Goal: Information Seeking & Learning: Learn about a topic

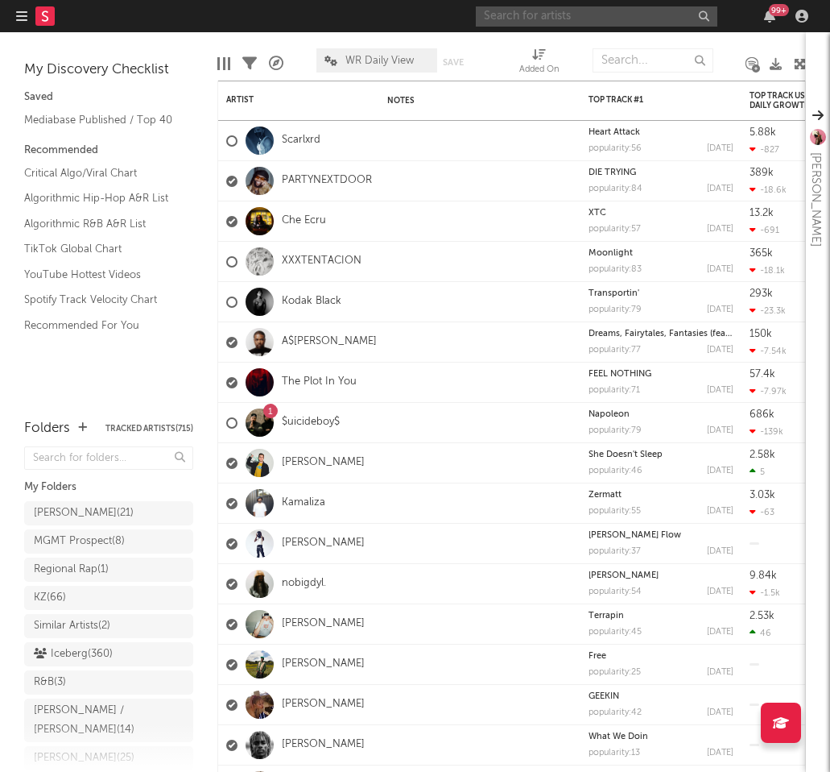
click at [528, 18] on input "text" at bounding box center [597, 16] width 242 height 20
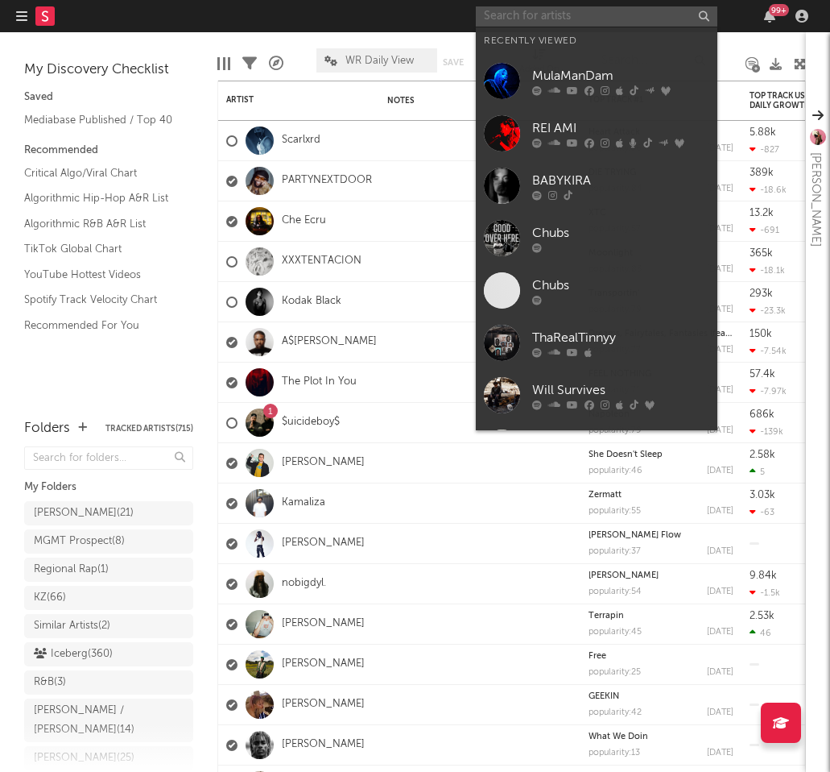
type input "s"
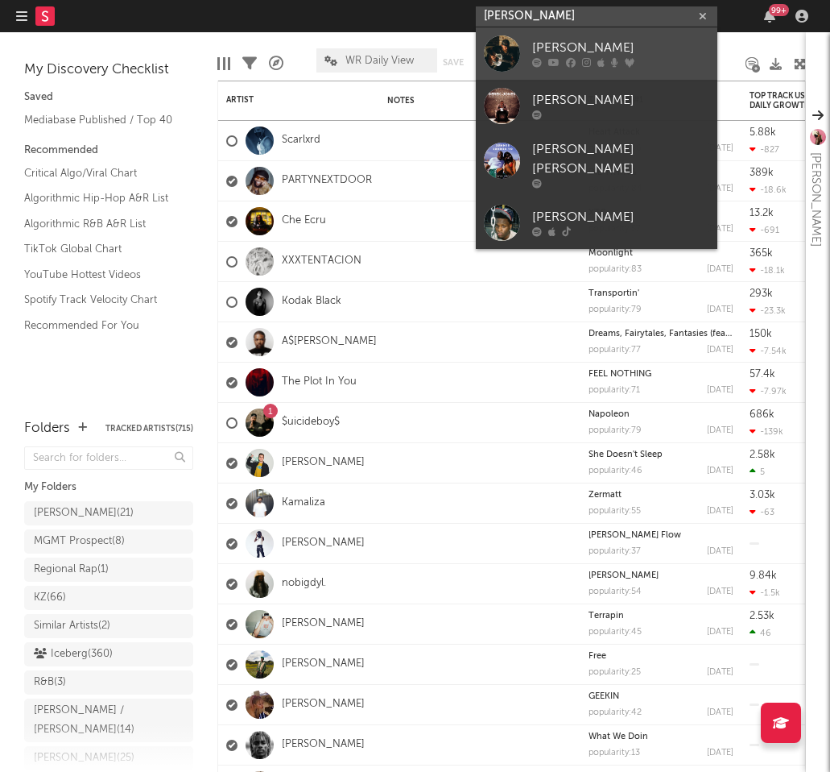
type input "[PERSON_NAME]"
click at [567, 47] on div "[PERSON_NAME]" at bounding box center [620, 48] width 177 height 19
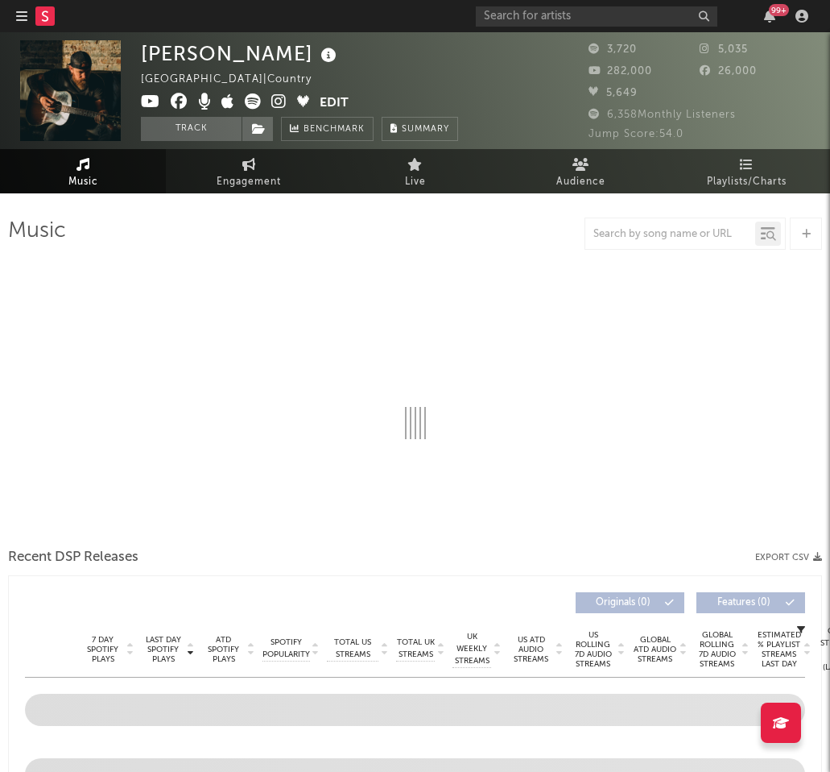
select select "6m"
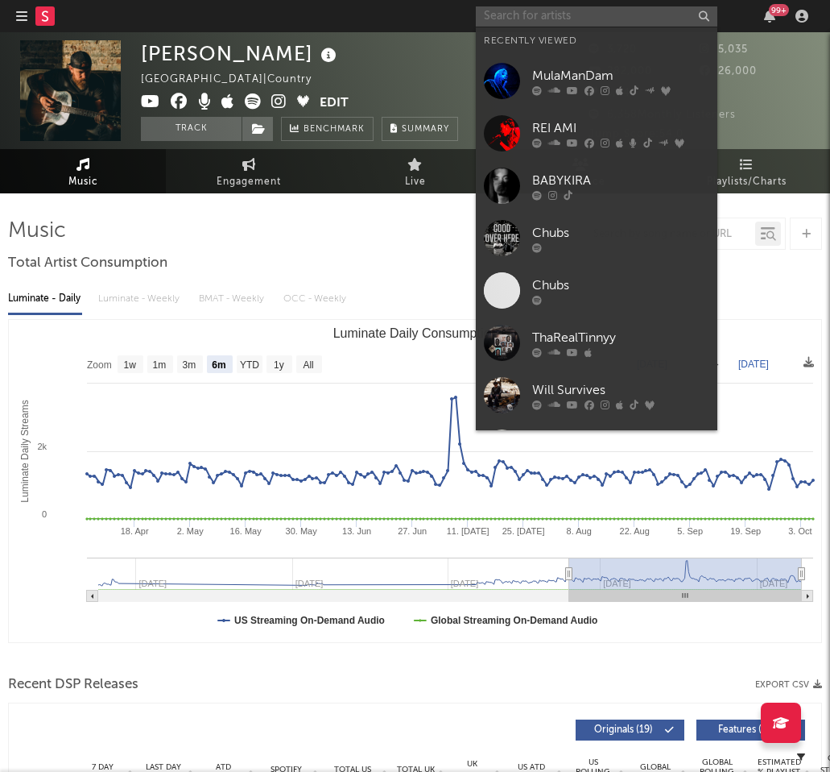
click at [576, 24] on input "text" at bounding box center [597, 16] width 242 height 20
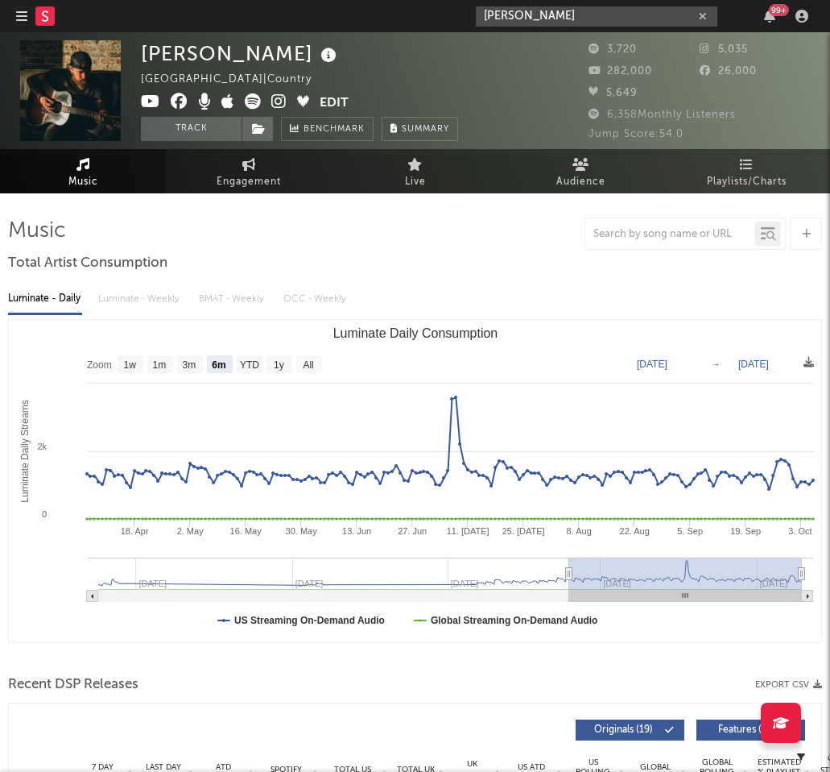
click at [596, 6] on input "[PERSON_NAME]" at bounding box center [597, 16] width 242 height 20
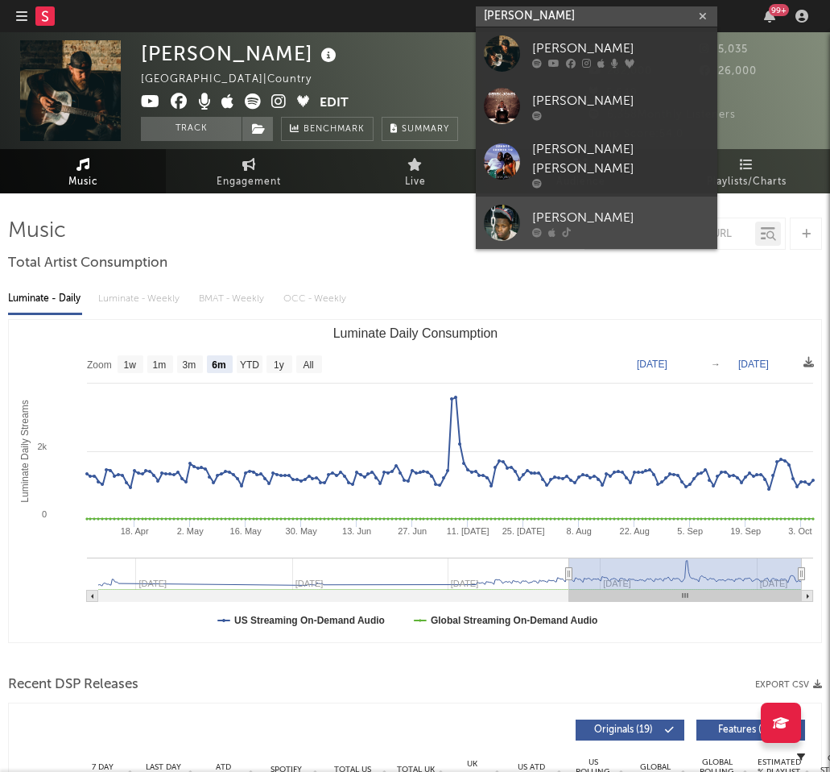
type input "[PERSON_NAME]"
click at [582, 208] on div "[PERSON_NAME]" at bounding box center [620, 217] width 177 height 19
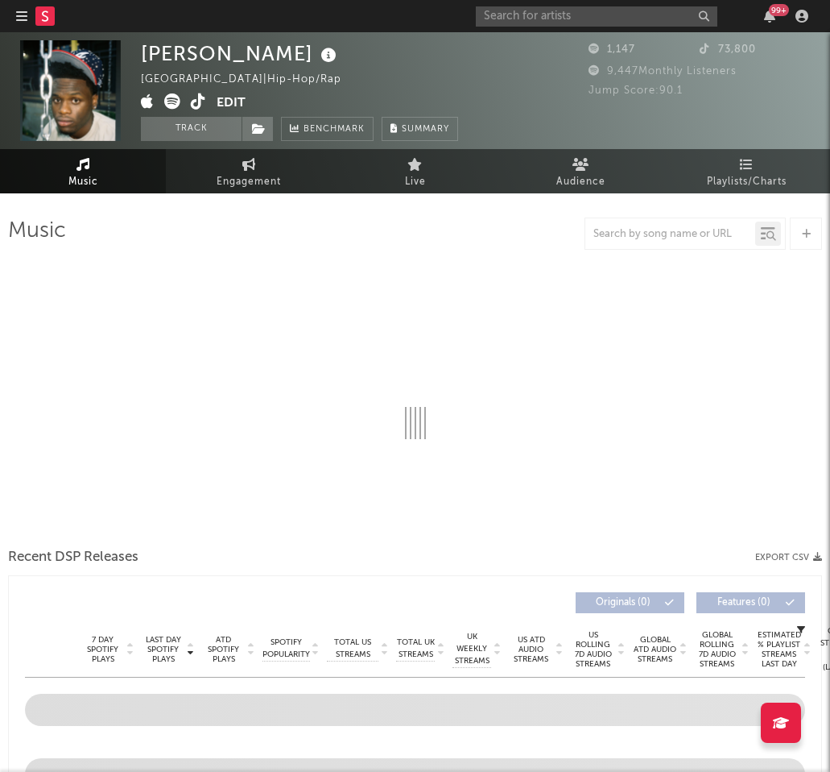
select select "1w"
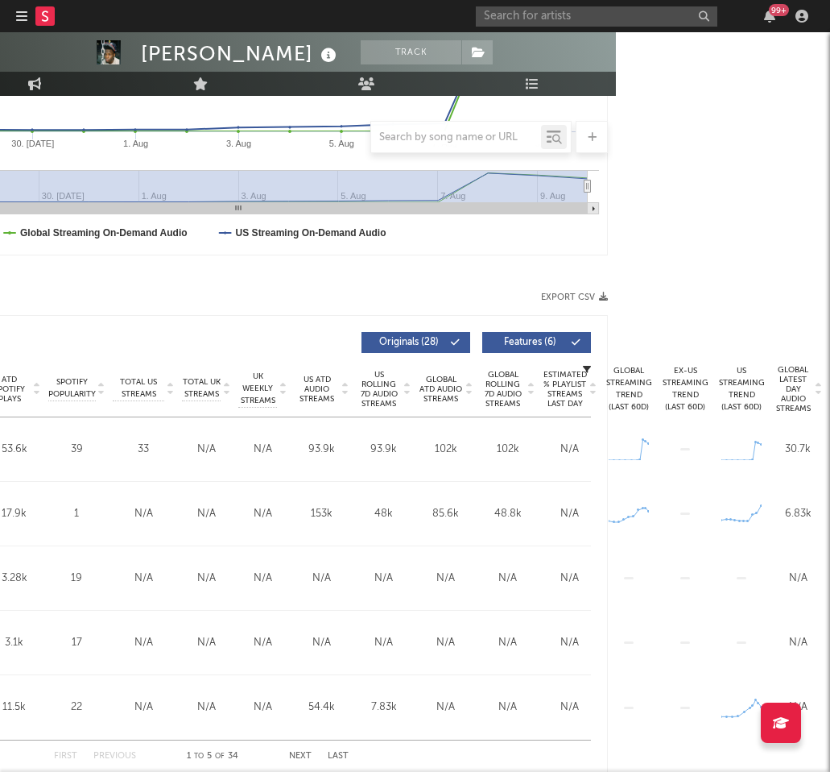
scroll to position [387, 331]
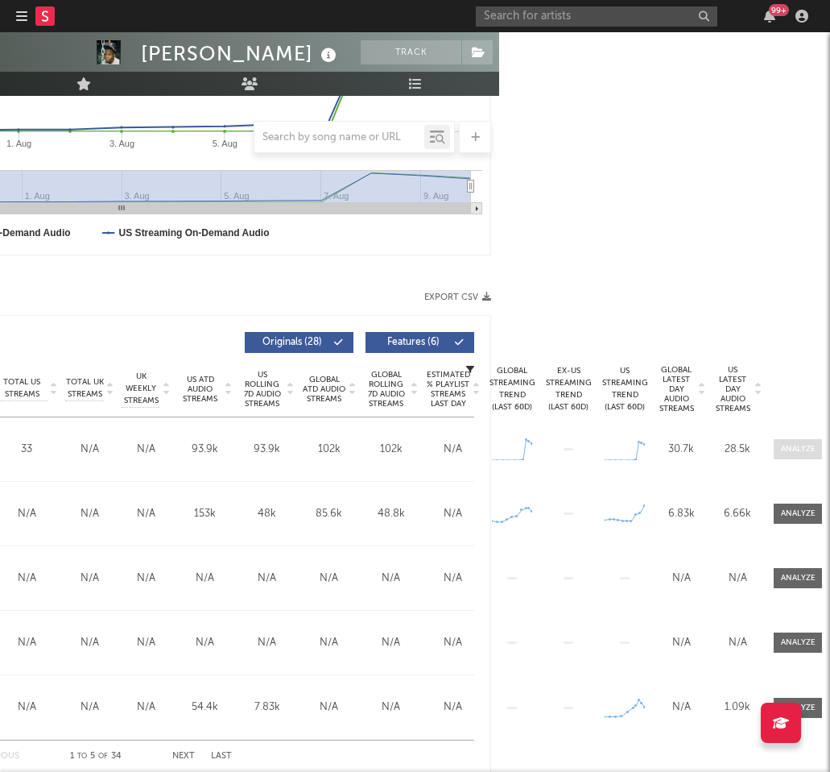
click at [801, 449] on div at bounding box center [798, 449] width 35 height 12
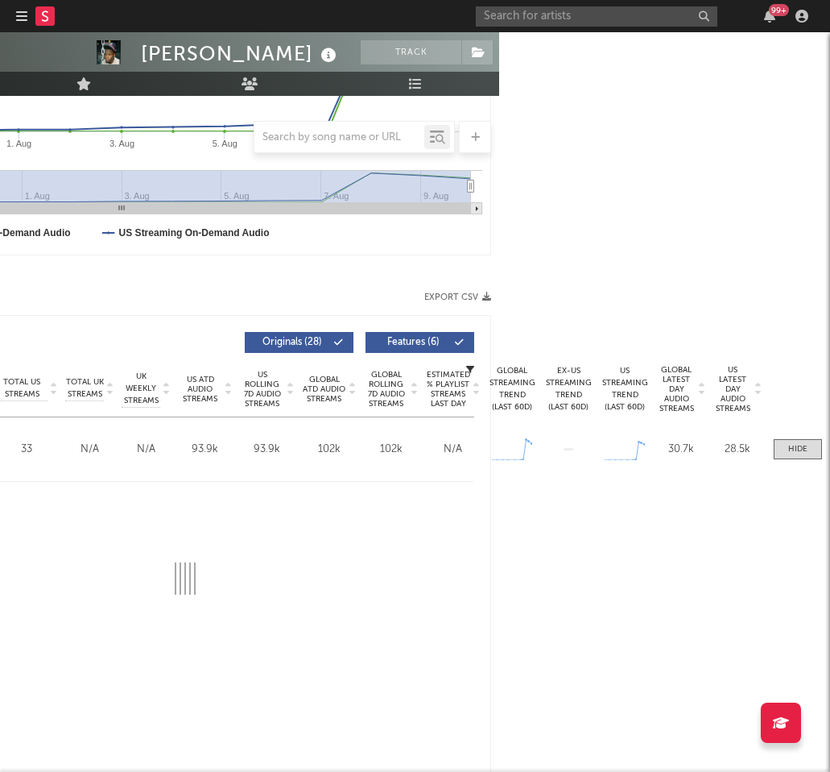
scroll to position [387, 231]
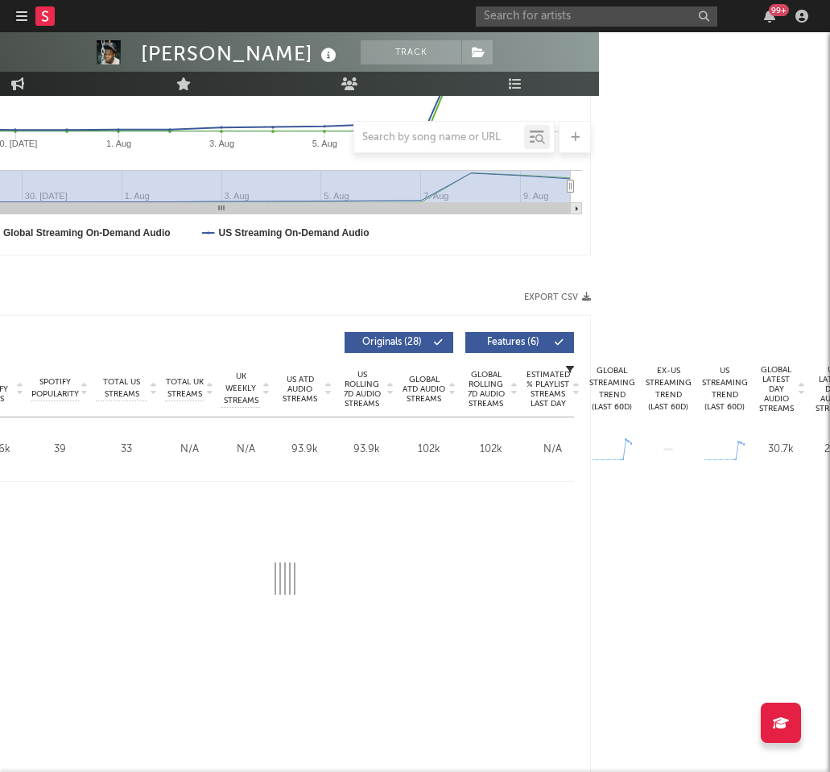
select select "1w"
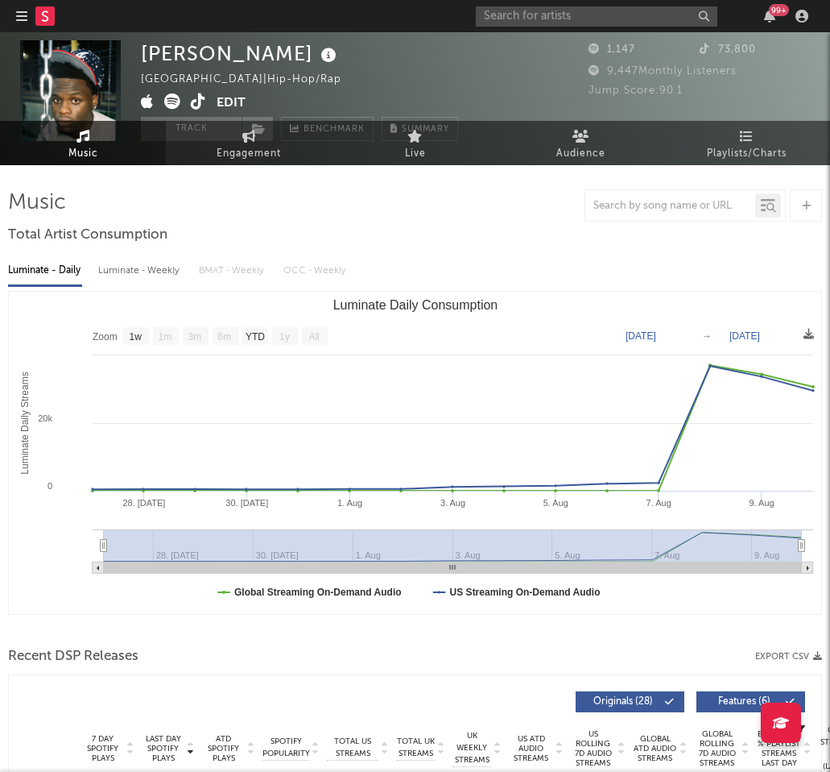
scroll to position [0, 0]
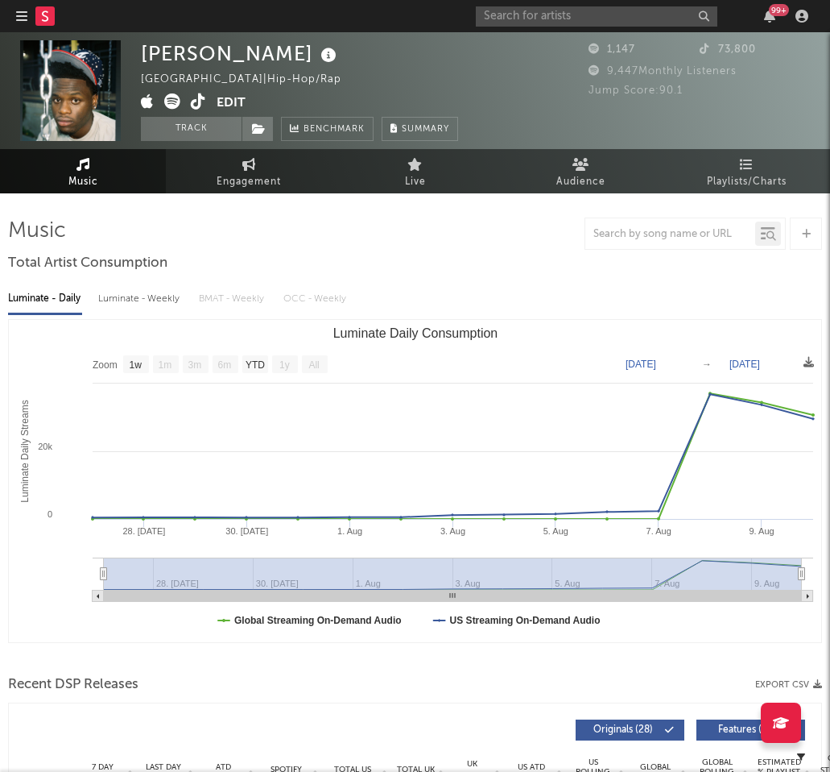
click at [174, 100] on icon at bounding box center [172, 101] width 16 height 16
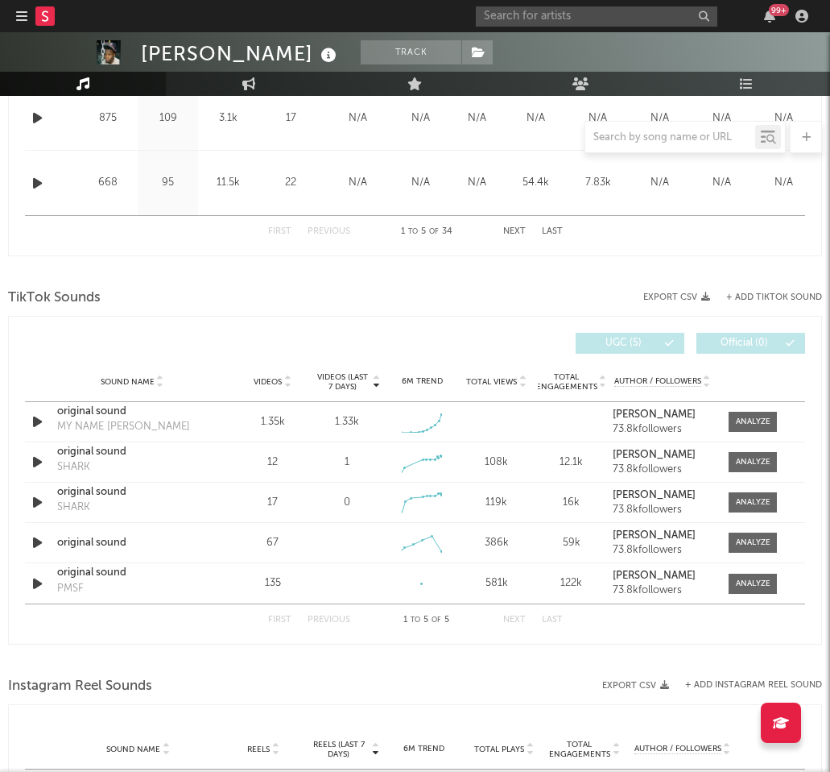
scroll to position [1679, 0]
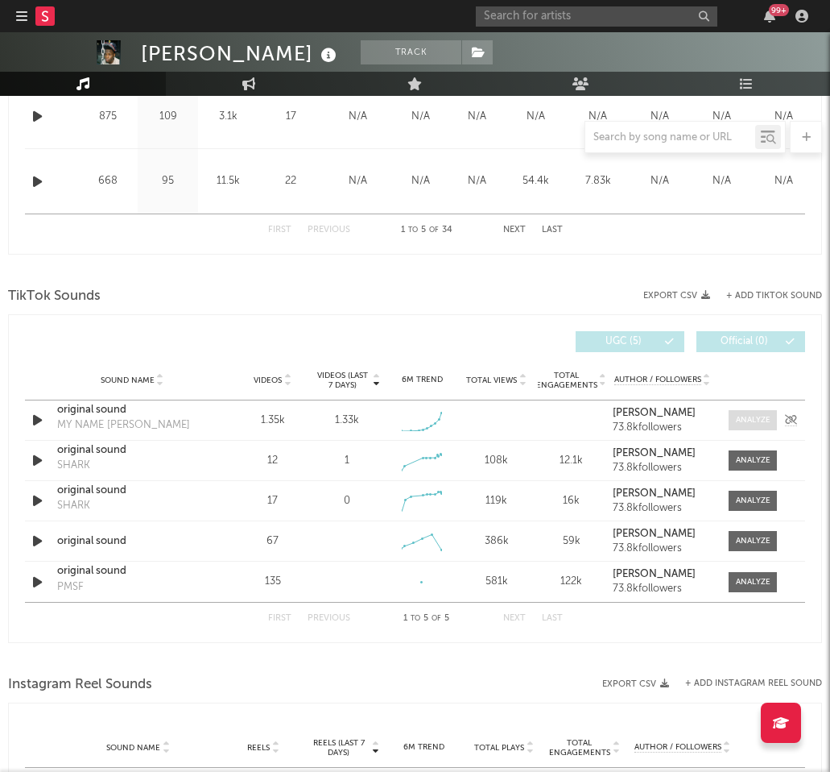
click at [762, 415] on div at bounding box center [753, 420] width 35 height 12
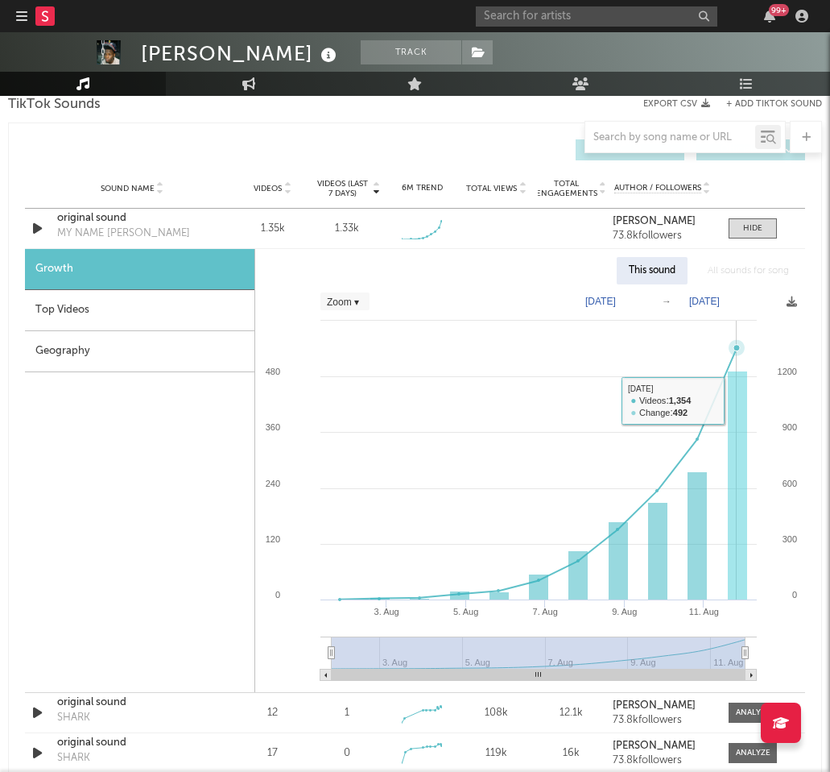
scroll to position [1874, 0]
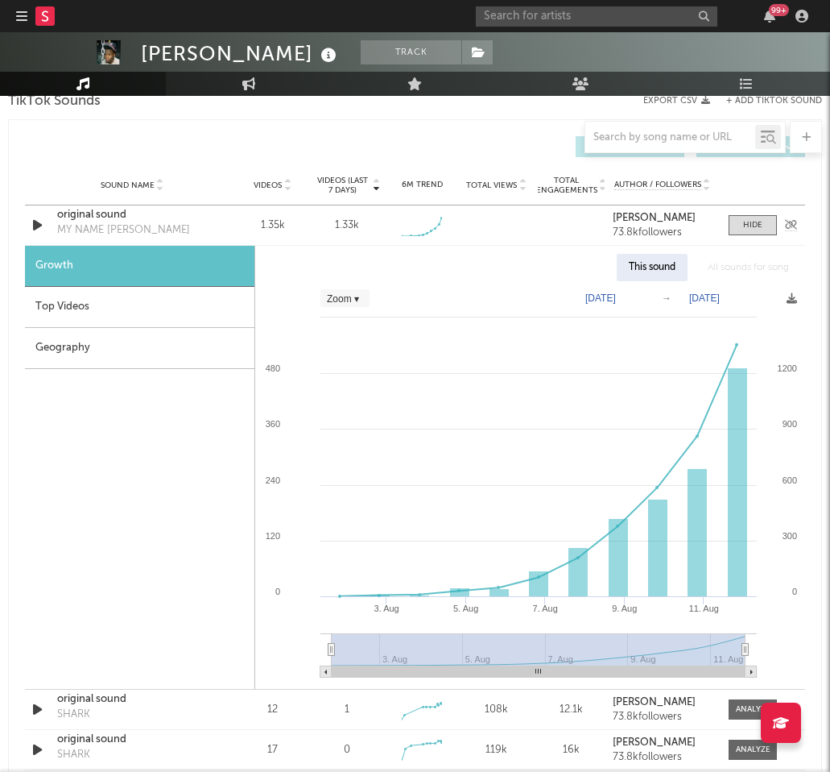
click at [41, 222] on icon "button" at bounding box center [37, 225] width 17 height 20
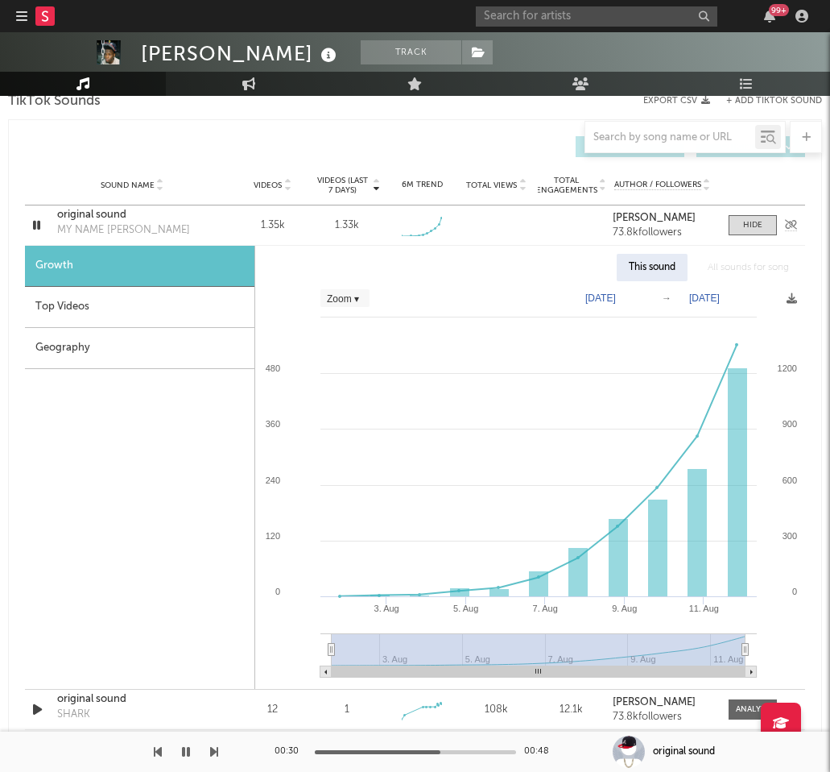
click at [41, 222] on icon "button" at bounding box center [36, 225] width 15 height 20
